Goal: Find specific page/section: Find specific page/section

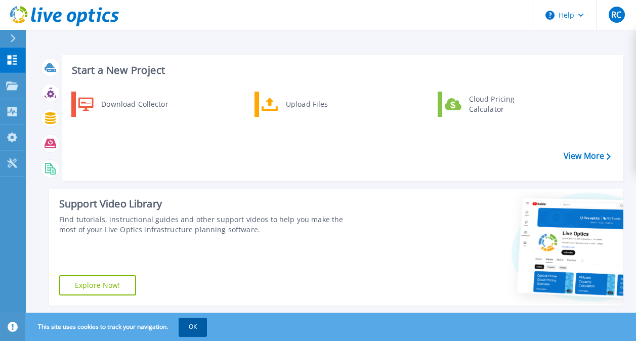
click at [190, 329] on button "OK" at bounding box center [193, 327] width 28 height 18
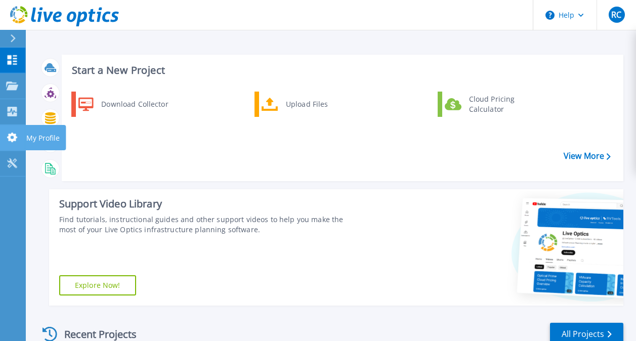
click at [14, 133] on icon at bounding box center [12, 138] width 12 height 10
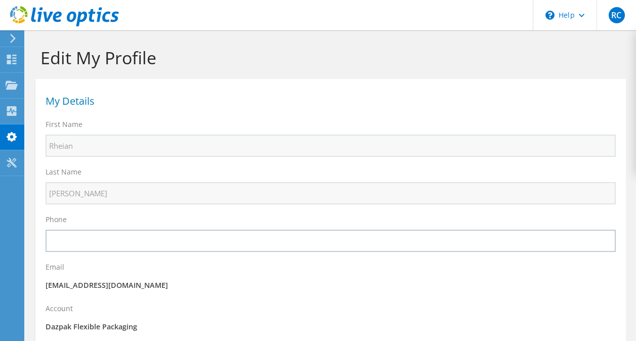
select select "224"
click at [613, 19] on span "RC" at bounding box center [617, 15] width 16 height 16
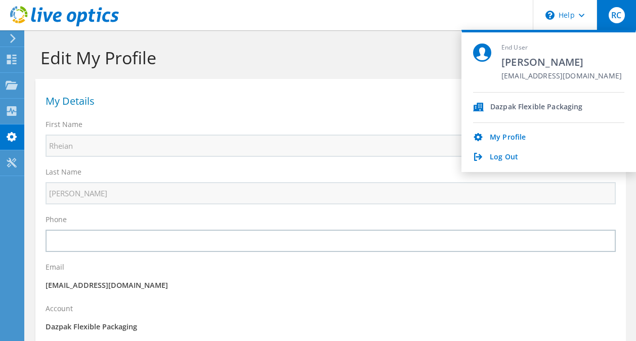
click at [476, 104] on icon at bounding box center [478, 107] width 11 height 9
click at [13, 42] on icon at bounding box center [13, 38] width 8 height 9
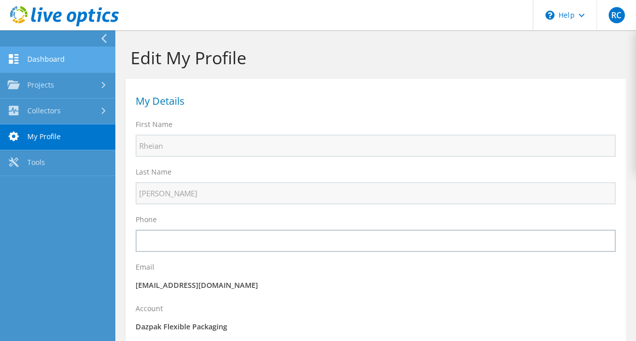
click at [58, 62] on link "Dashboard" at bounding box center [57, 60] width 115 height 26
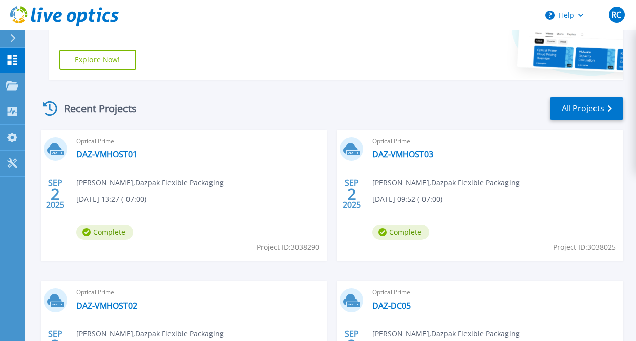
scroll to position [266, 0]
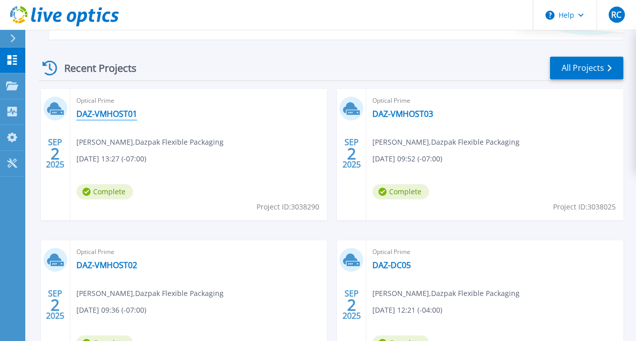
click at [108, 114] on link "DAZ-VMHOST01" at bounding box center [106, 114] width 61 height 10
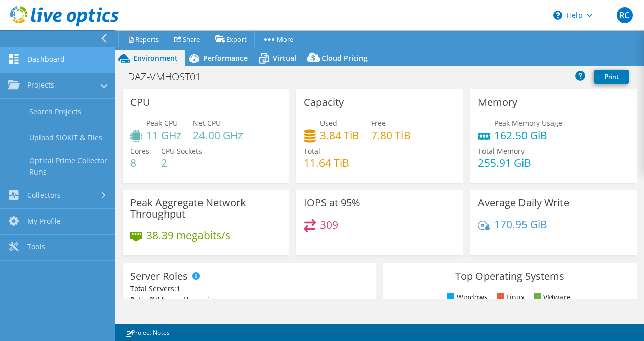
click at [61, 57] on link "Dashboard" at bounding box center [57, 60] width 115 height 26
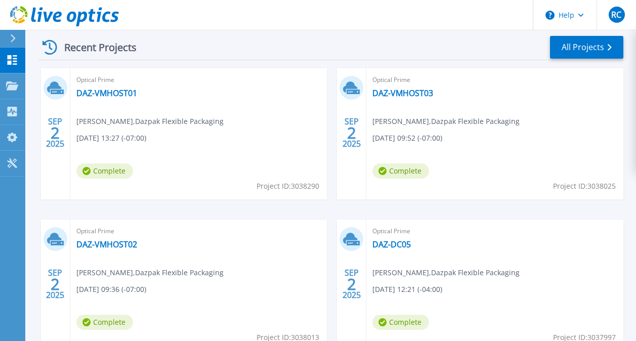
scroll to position [288, 0]
click at [122, 92] on link "DAZ-VMHOST01" at bounding box center [106, 93] width 61 height 10
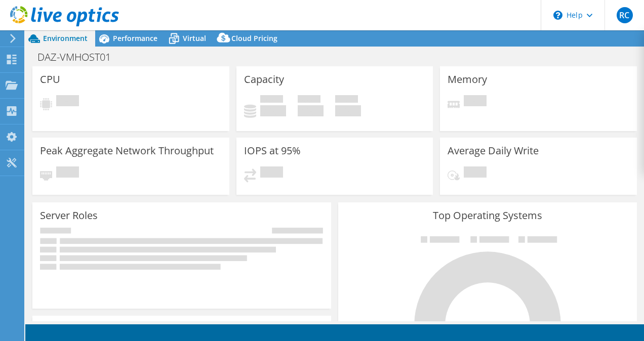
select select "USD"
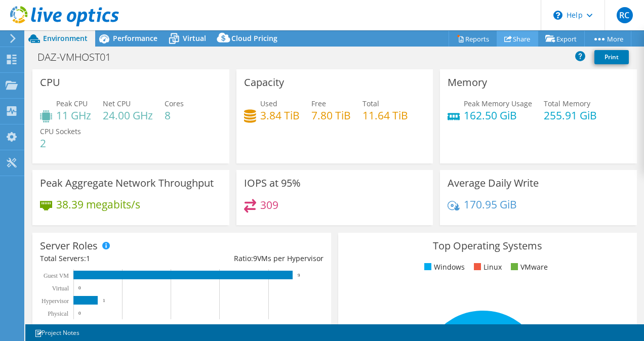
click at [510, 41] on link "Share" at bounding box center [518, 39] width 42 height 16
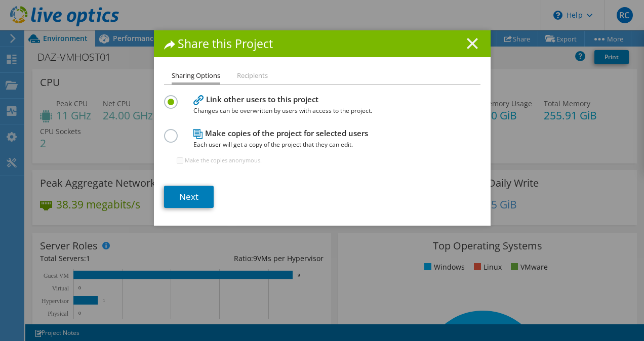
click at [471, 47] on line at bounding box center [472, 43] width 10 height 10
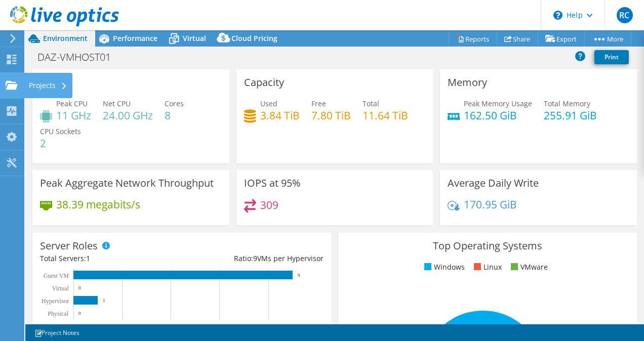
click at [9, 86] on use at bounding box center [12, 85] width 12 height 9
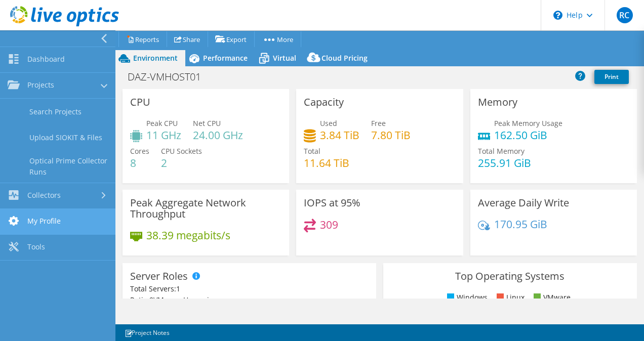
click at [38, 216] on link "My Profile" at bounding box center [57, 222] width 115 height 26
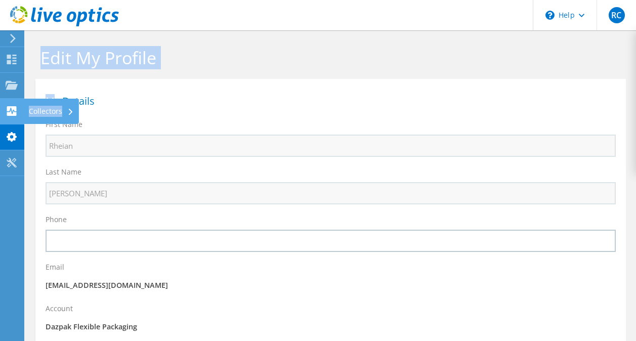
drag, startPoint x: 0, startPoint y: 0, endPoint x: 5, endPoint y: 114, distance: 114.0
click at [5, 114] on div "RC End User Rheian Cunanan rcunanan@dazpak.com Dazpak Flexible Packaging My Pro…" at bounding box center [318, 336] width 636 height 673
drag, startPoint x: 5, startPoint y: 114, endPoint x: 47, endPoint y: 107, distance: 42.0
click at [47, 107] on div "Collectors" at bounding box center [51, 111] width 55 height 25
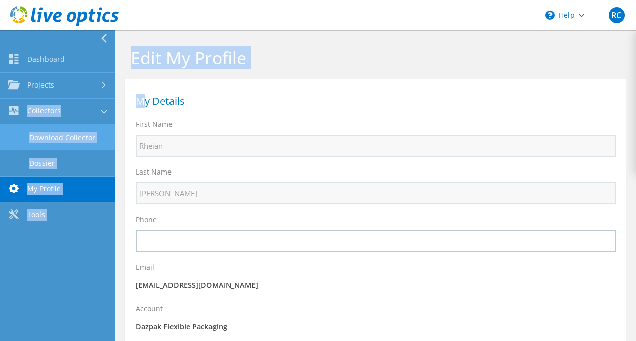
click at [52, 136] on link "Download Collector" at bounding box center [57, 138] width 115 height 26
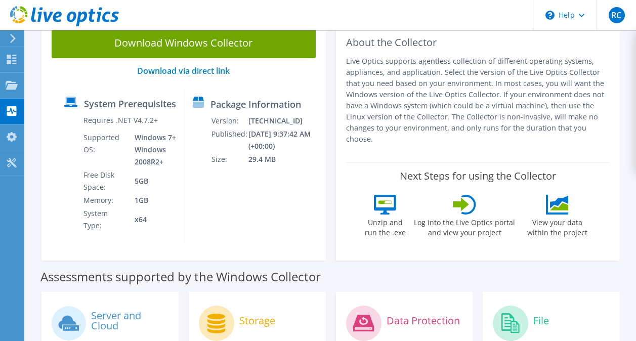
scroll to position [79, 0]
